Goal: Information Seeking & Learning: Learn about a topic

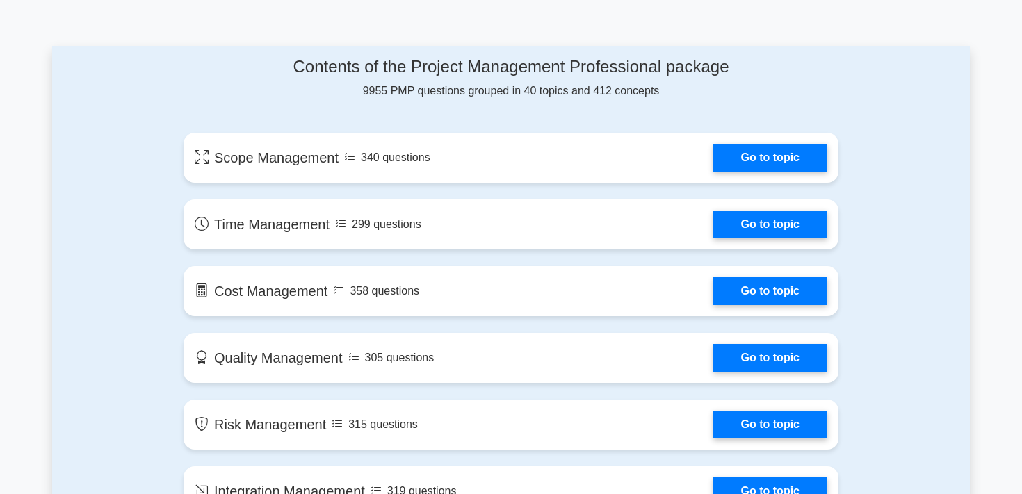
scroll to position [676, 0]
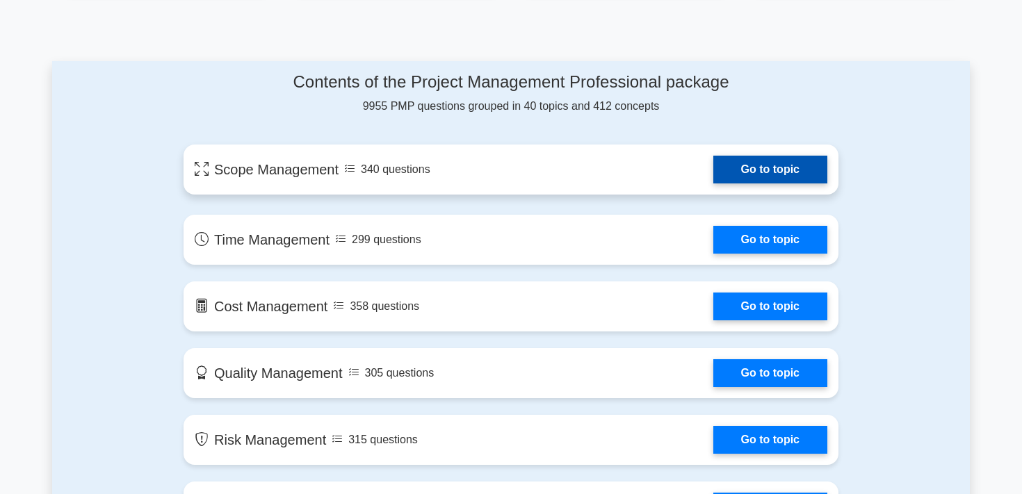
click at [762, 157] on link "Go to topic" at bounding box center [770, 170] width 114 height 28
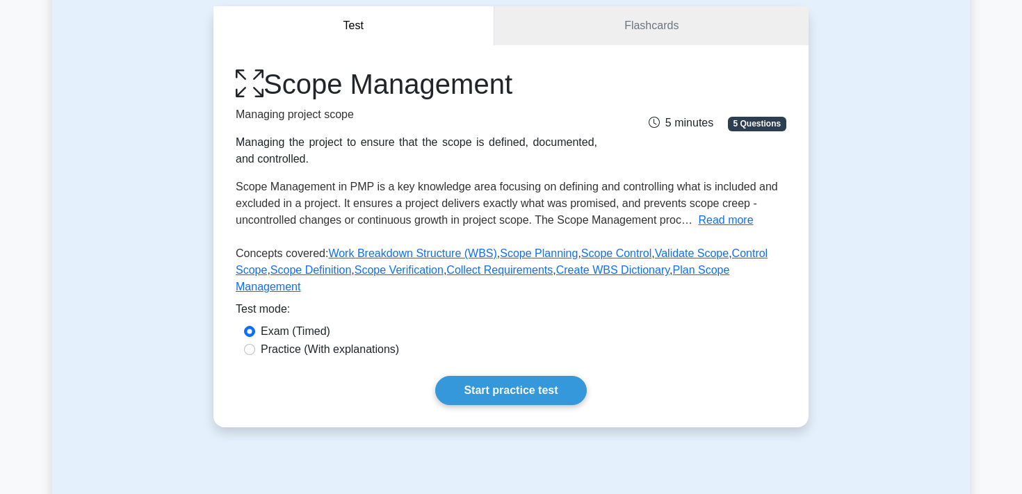
scroll to position [128, 0]
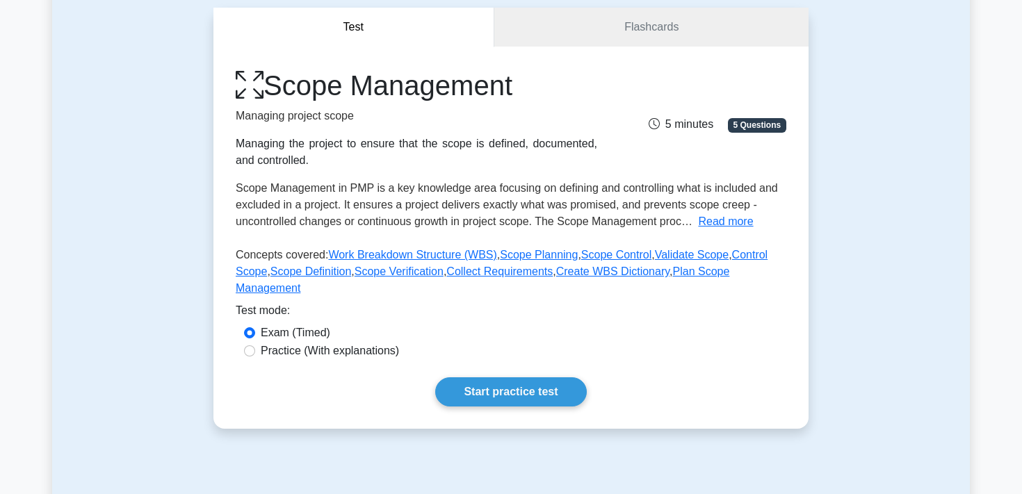
click at [311, 357] on label "Practice (With explanations)" at bounding box center [330, 351] width 138 height 17
click at [255, 357] on input "Practice (With explanations)" at bounding box center [249, 350] width 11 height 11
radio input "true"
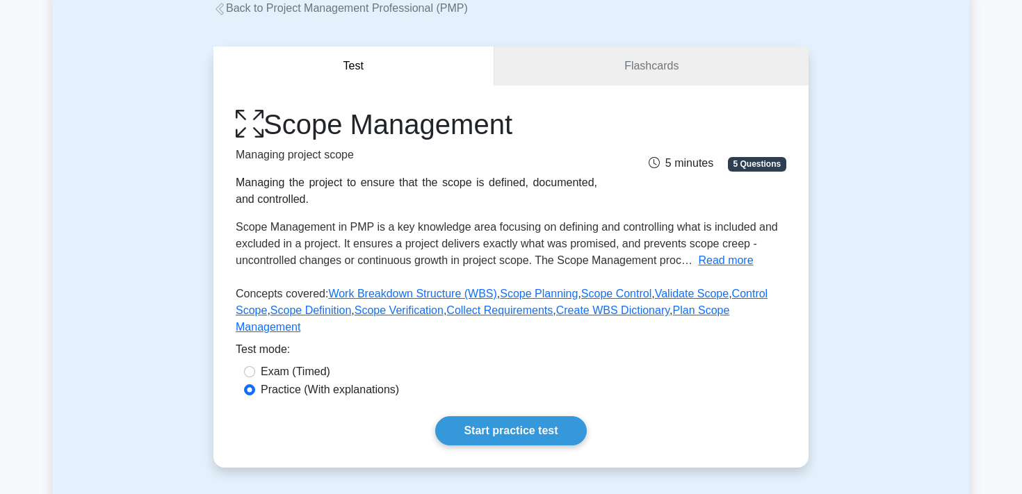
click at [293, 373] on label "Exam (Timed)" at bounding box center [295, 371] width 69 height 17
click at [255, 373] on input "Exam (Timed)" at bounding box center [249, 371] width 11 height 11
radio input "true"
click at [491, 428] on link "Start practice test" at bounding box center [510, 430] width 151 height 29
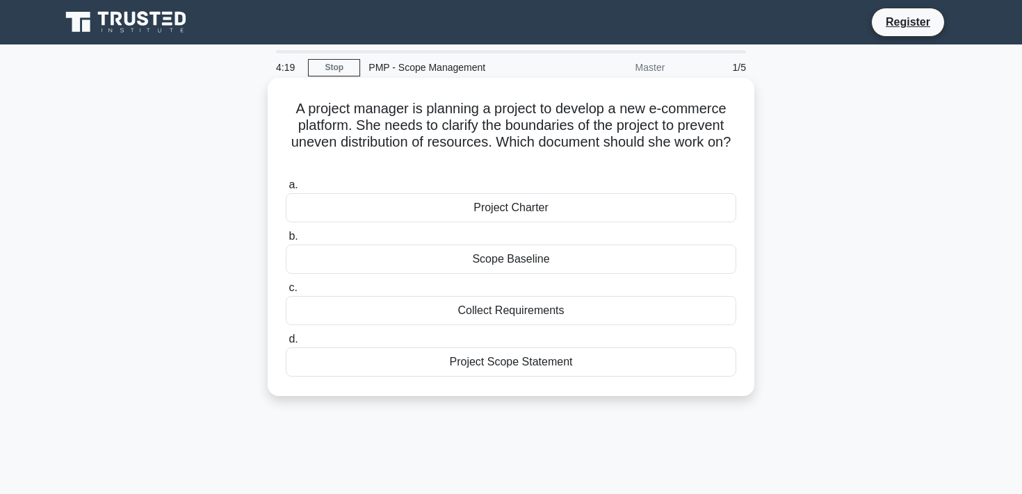
click at [529, 264] on div "Scope Baseline" at bounding box center [511, 259] width 450 height 29
click at [286, 241] on input "b. Scope Baseline" at bounding box center [286, 236] width 0 height 9
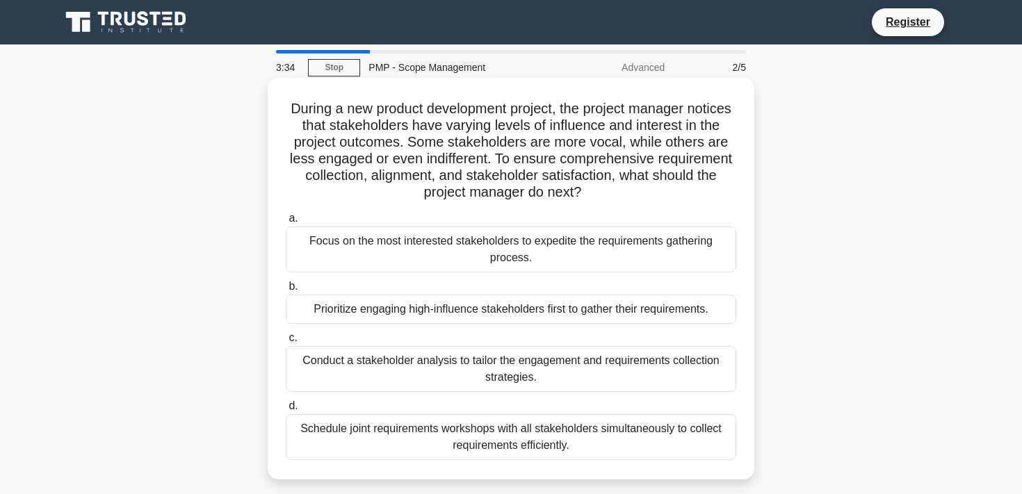
click at [511, 370] on div "Conduct a stakeholder analysis to tailor the engagement and requirements collec…" at bounding box center [511, 369] width 450 height 46
click at [286, 343] on input "c. Conduct a stakeholder analysis to tailor the engagement and requirements col…" at bounding box center [286, 338] width 0 height 9
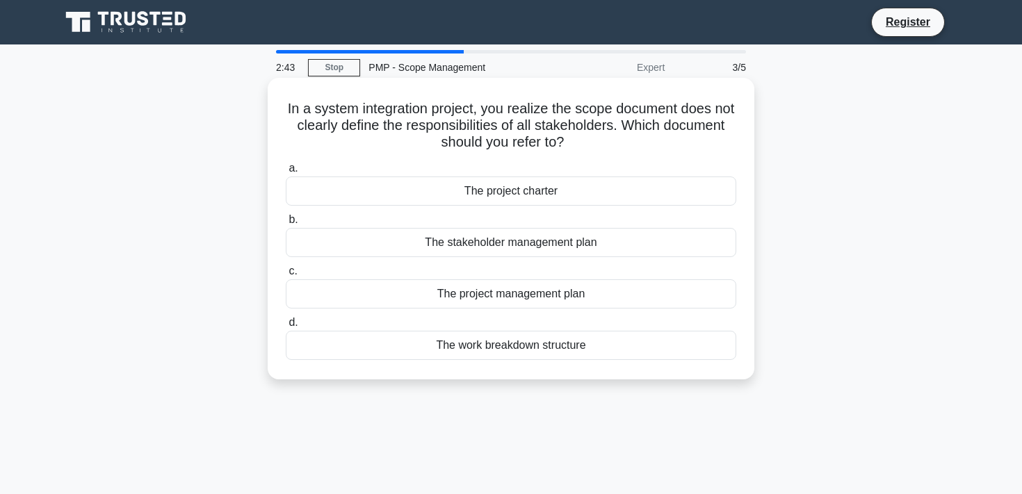
click at [539, 351] on div "The work breakdown structure" at bounding box center [511, 345] width 450 height 29
click at [286, 327] on input "d. The work breakdown structure" at bounding box center [286, 322] width 0 height 9
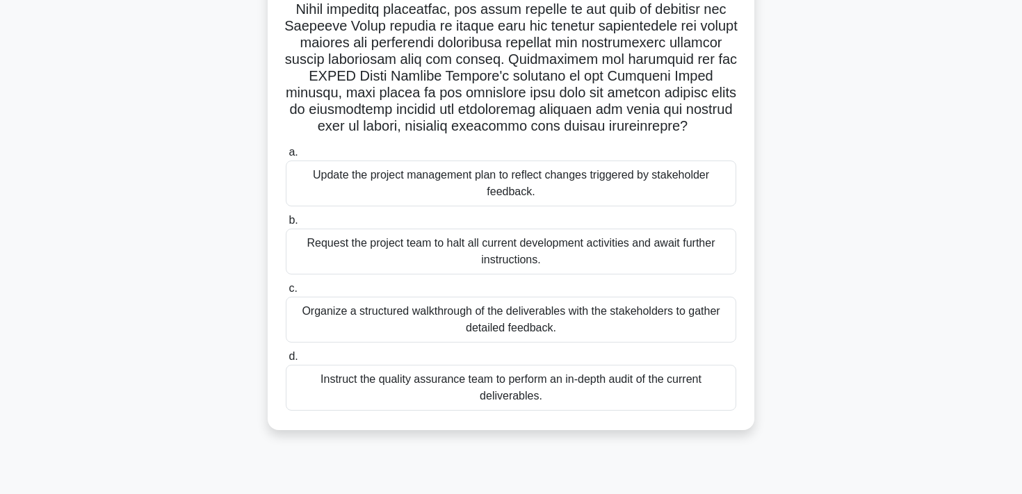
scroll to position [229, 0]
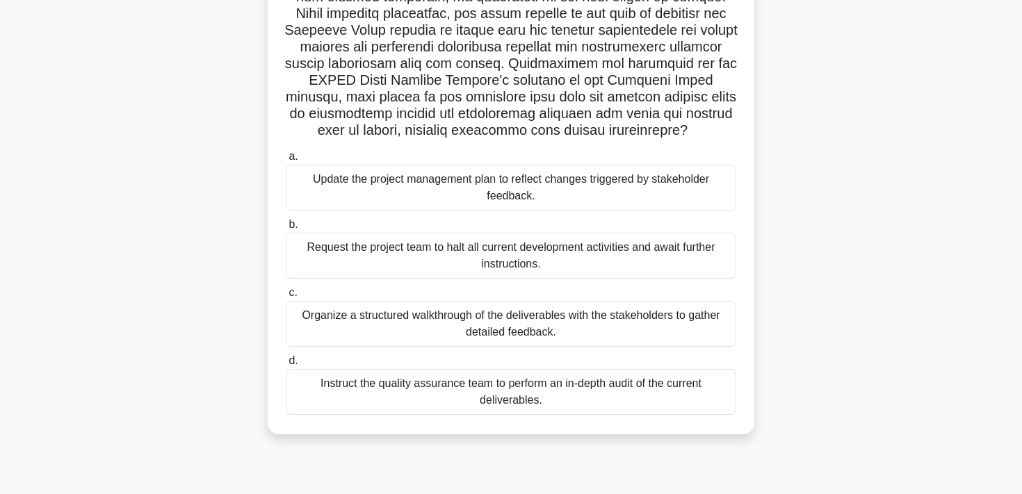
click at [653, 323] on div "Organize a structured walkthrough of the deliverables with the stakeholders to …" at bounding box center [511, 324] width 450 height 46
click at [286, 297] on input "c. Organize a structured walkthrough of the deliverables with the stakeholders …" at bounding box center [286, 292] width 0 height 9
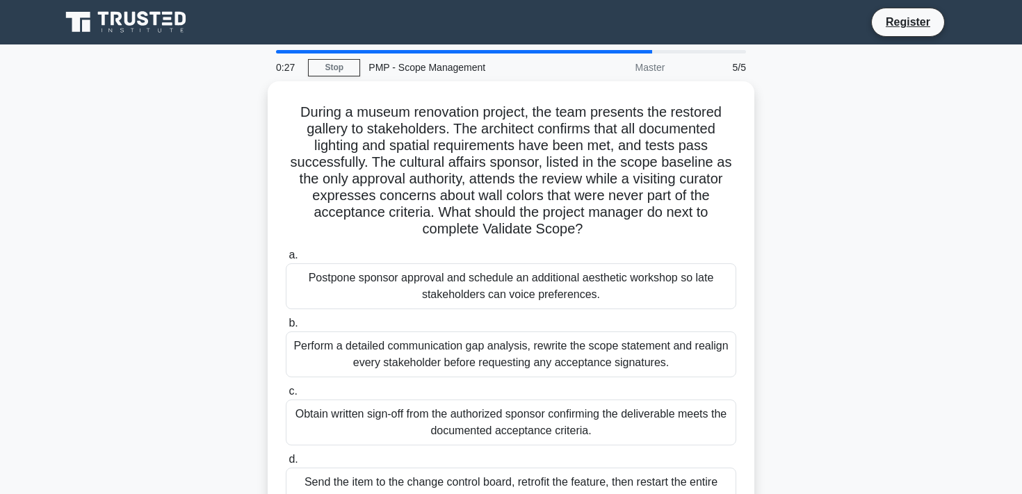
scroll to position [60, 0]
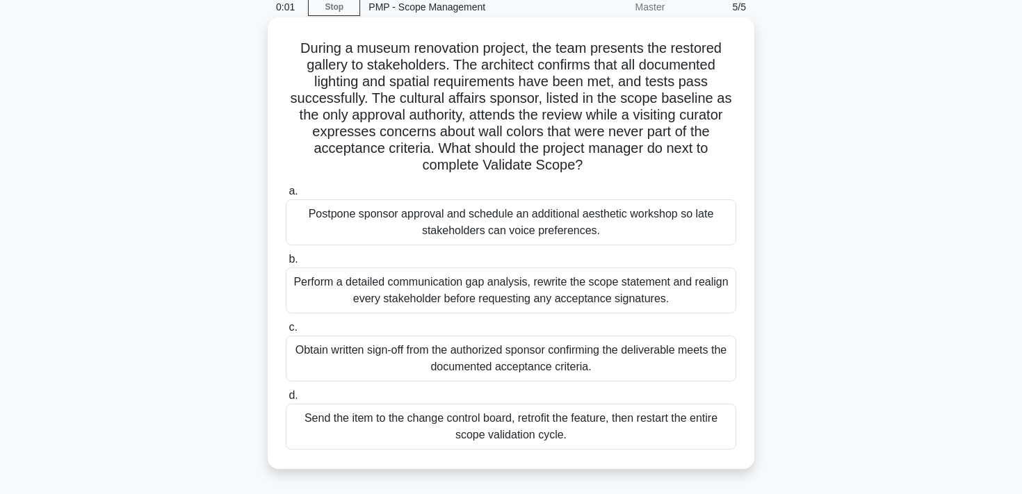
click at [552, 360] on div "Obtain written sign-off from the authorized sponsor confirming the deliverable …" at bounding box center [511, 359] width 450 height 46
click at [286, 332] on input "c. Obtain written sign-off from the authorized sponsor confirming the deliverab…" at bounding box center [286, 327] width 0 height 9
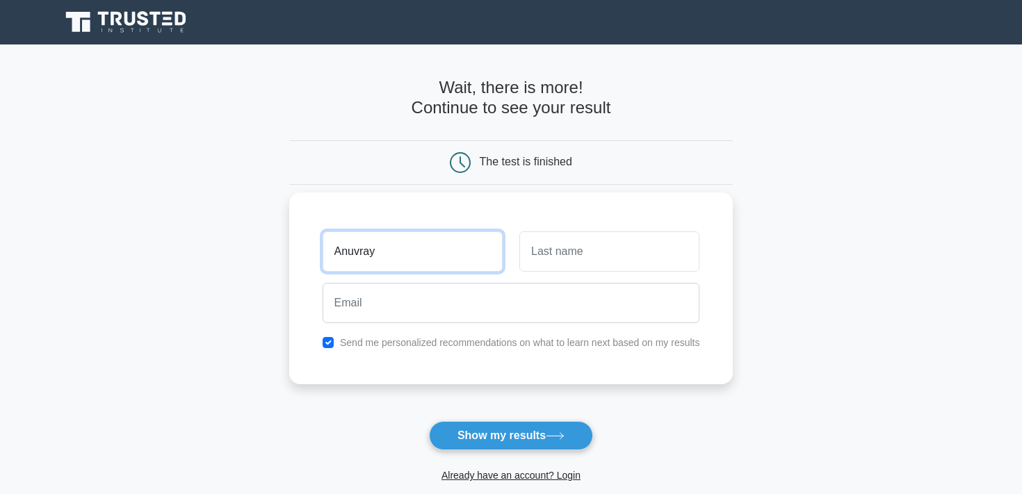
click at [456, 241] on input "Anuvray" at bounding box center [412, 251] width 180 height 40
click at [428, 247] on input "Anuvray" at bounding box center [412, 251] width 180 height 40
click at [384, 254] on input "Anuvra" at bounding box center [412, 251] width 180 height 40
type input "Anuvrat"
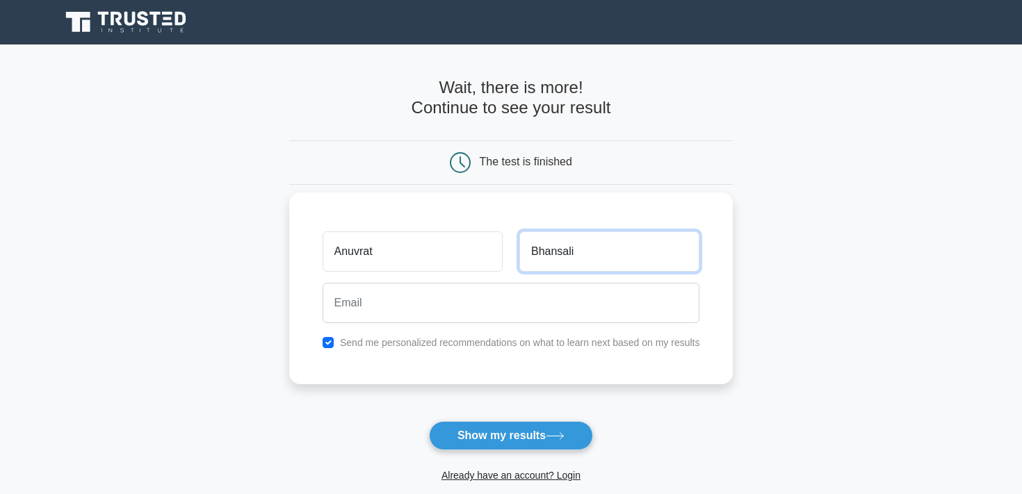
type input "Bhansali"
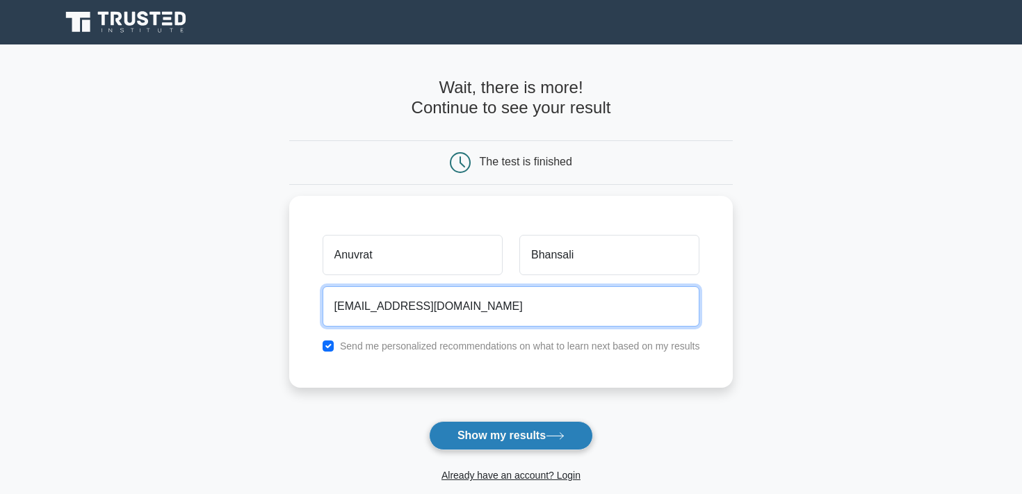
type input "anuvrat.bhansali@yahoo.com"
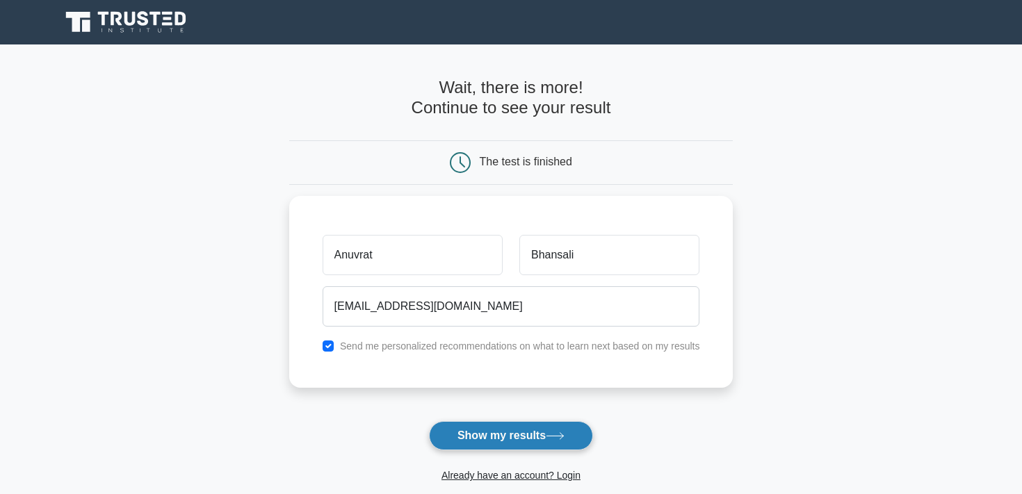
click at [508, 437] on button "Show my results" at bounding box center [511, 435] width 164 height 29
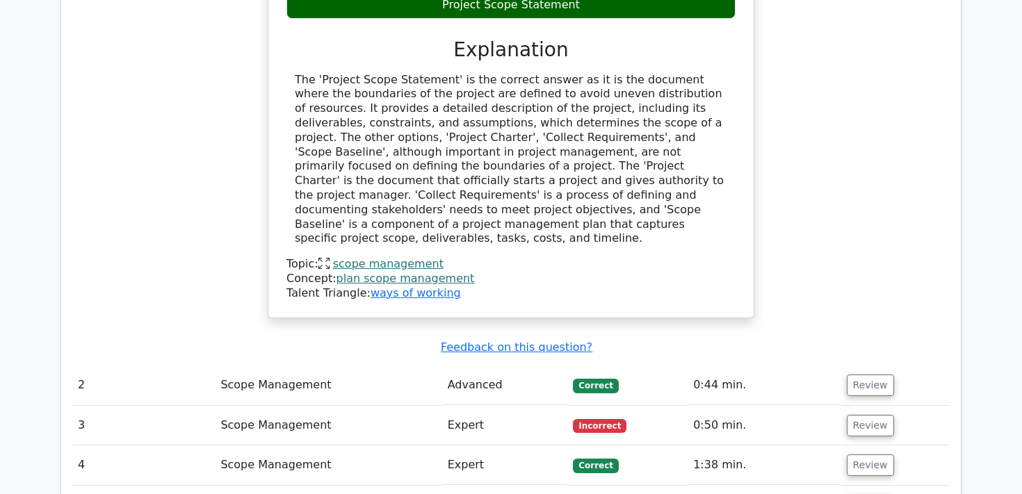
scroll to position [1399, 0]
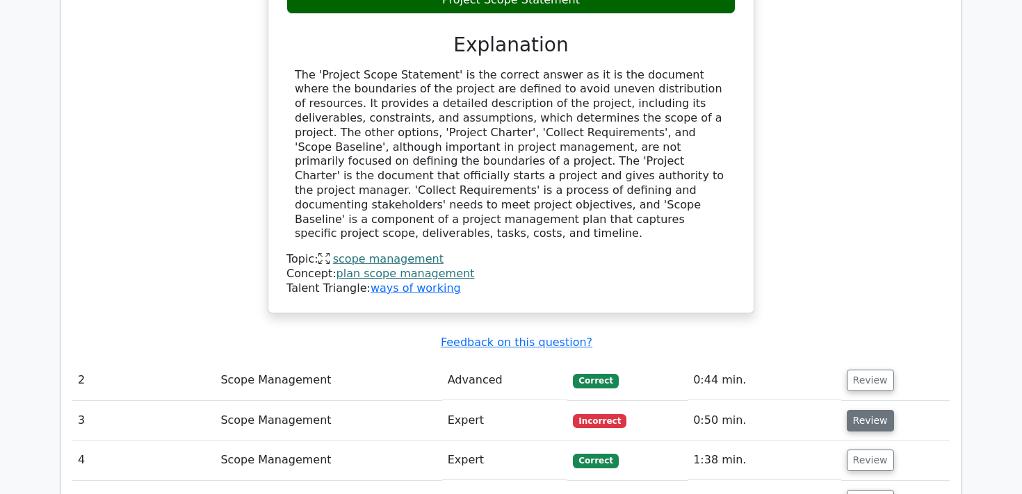
click at [874, 410] on button "Review" at bounding box center [869, 421] width 47 height 22
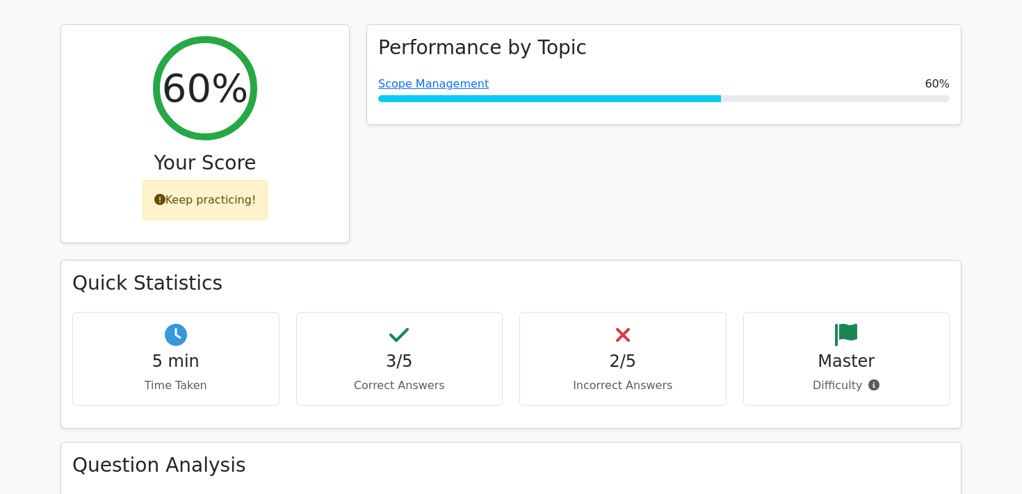
scroll to position [0, 0]
